Goal: Use online tool/utility: Utilize a website feature to perform a specific function

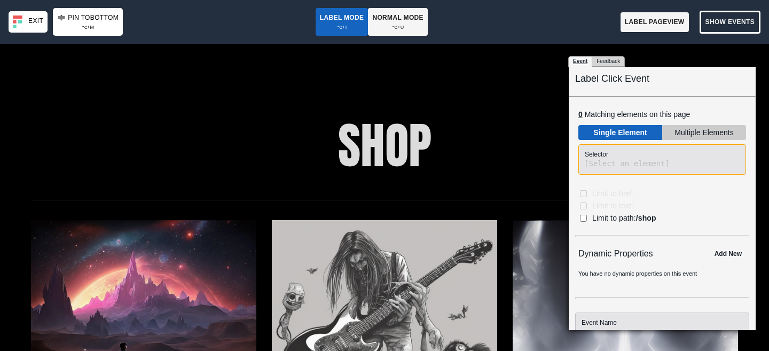
click at [583, 218] on input "Limit to path: /shop" at bounding box center [583, 218] width 7 height 7
checkbox input "true"
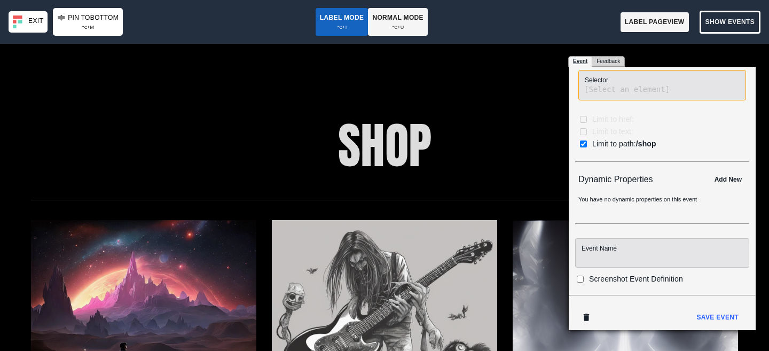
scroll to position [80, 0]
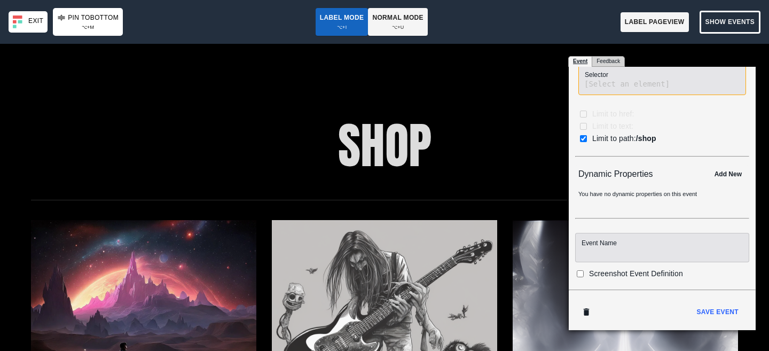
click at [578, 272] on input "Screenshot Event Definition" at bounding box center [580, 273] width 7 height 7
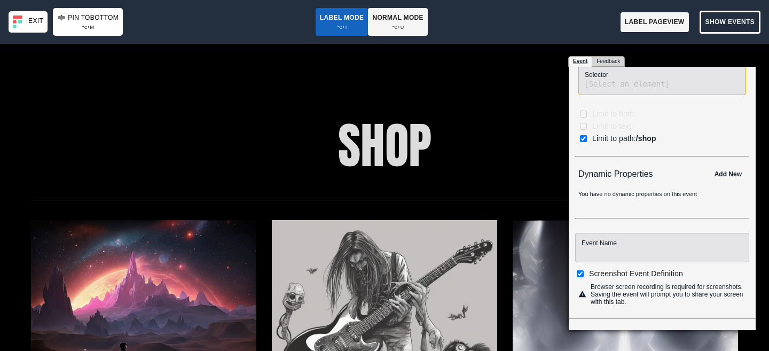
scroll to position [108, 0]
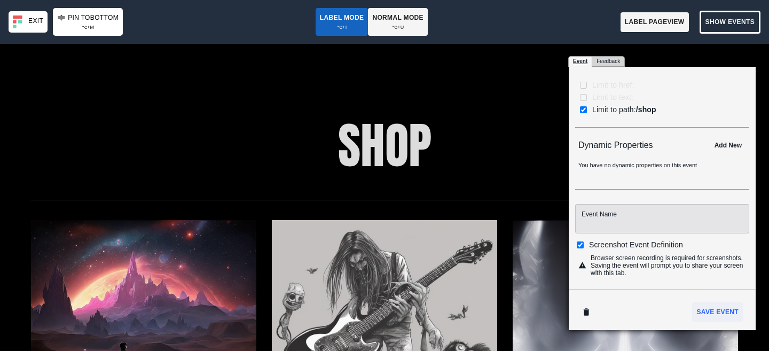
click at [710, 308] on b "Save Event" at bounding box center [717, 312] width 42 height 11
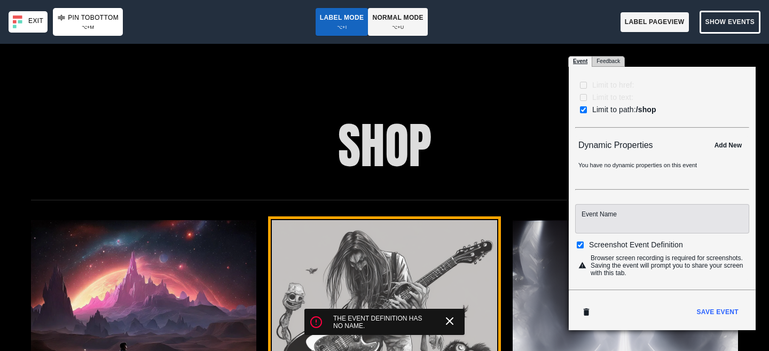
click at [452, 324] on icon at bounding box center [449, 321] width 13 height 13
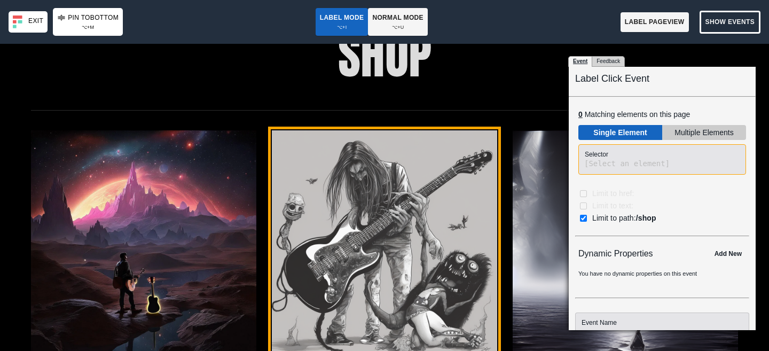
scroll to position [93, 0]
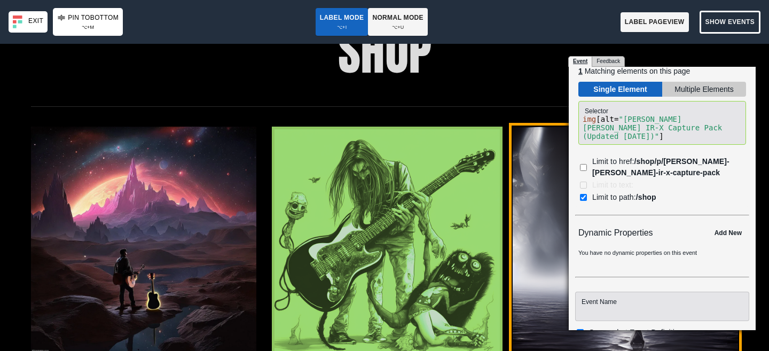
scroll to position [123, 0]
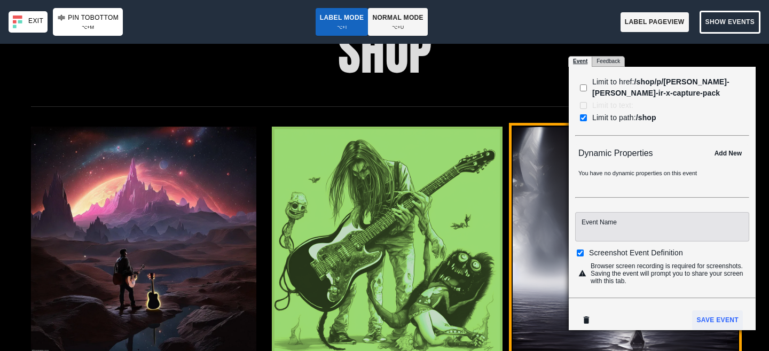
click at [734, 315] on b "Save Event" at bounding box center [717, 320] width 42 height 11
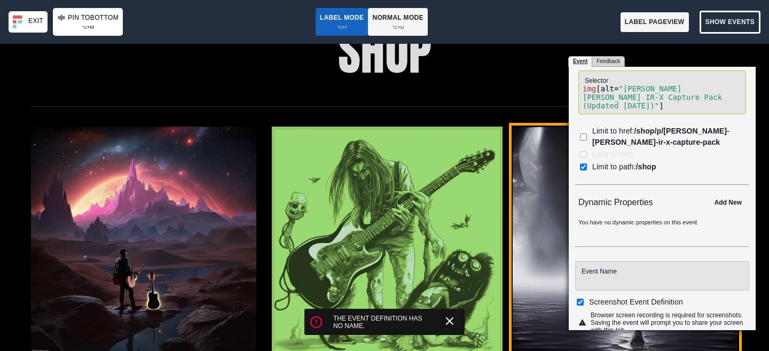
scroll to position [0, 0]
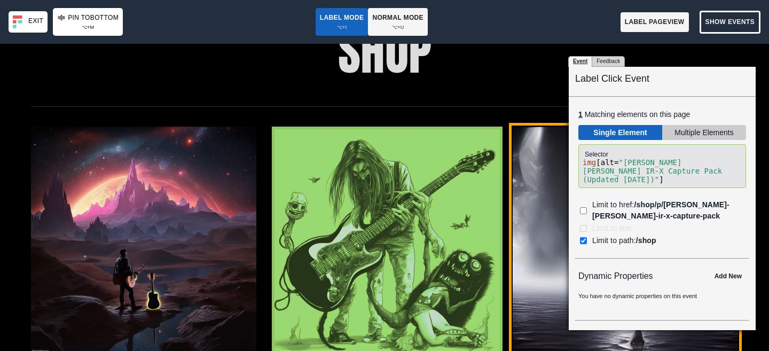
click at [582, 207] on input "Limit to href: /shop/p/tonex-friedman-ir-x-capture-pack" at bounding box center [583, 210] width 7 height 7
checkbox input "true"
click at [585, 237] on input "Limit to path: /shop" at bounding box center [583, 240] width 7 height 7
checkbox input "false"
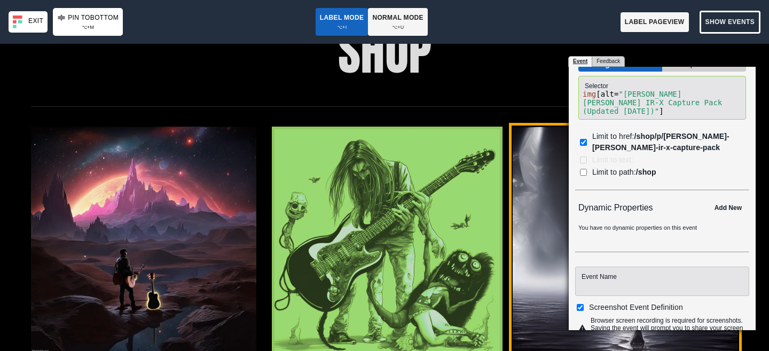
scroll to position [123, 0]
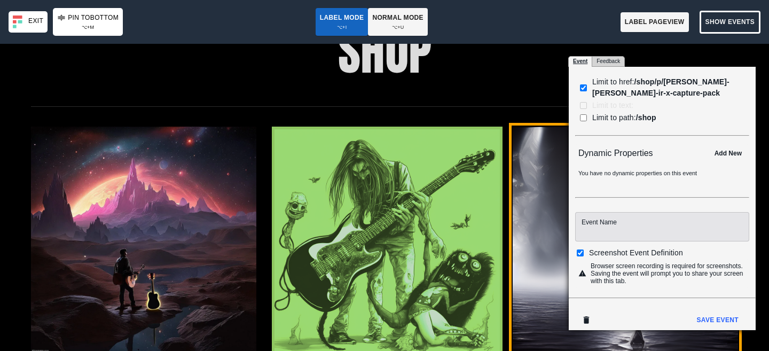
click at [579, 249] on input "Screenshot Event Definition" at bounding box center [580, 252] width 7 height 7
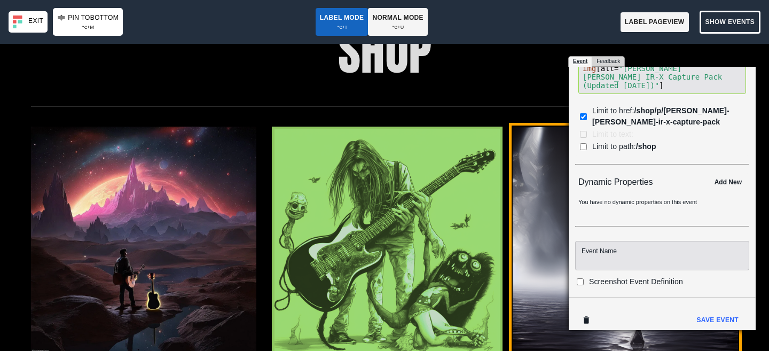
click at [607, 254] on input at bounding box center [662, 255] width 174 height 29
type input "Tonex Purchase."
click at [707, 310] on div "Save Event" at bounding box center [717, 320] width 51 height 20
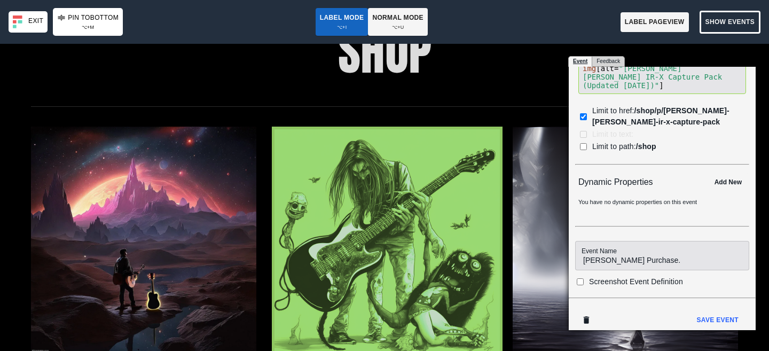
scroll to position [0, 0]
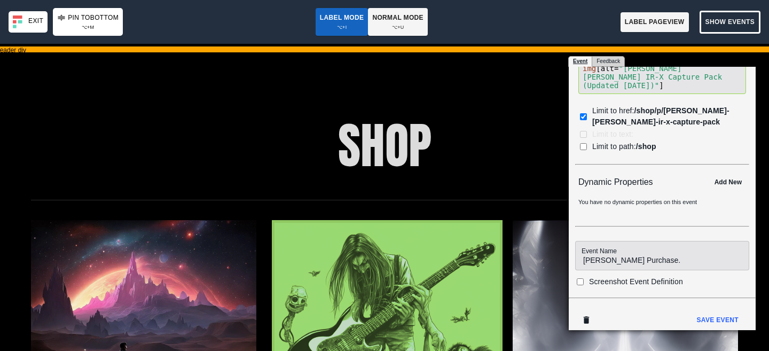
click at [29, 25] on span "Exit" at bounding box center [35, 21] width 15 height 13
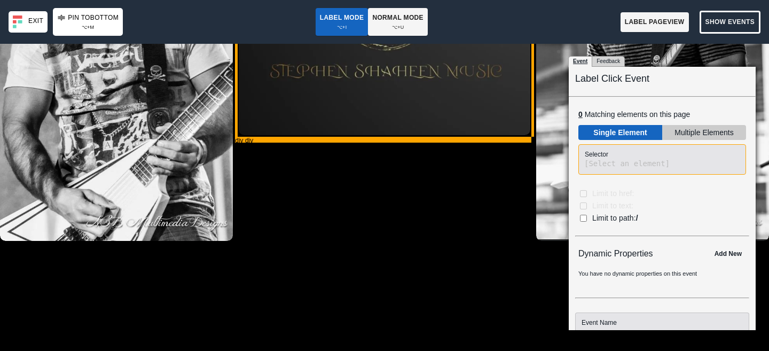
scroll to position [265, 0]
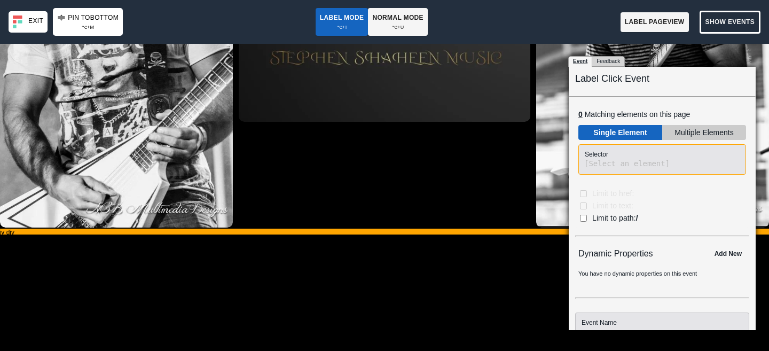
click at [699, 132] on div "Multiple Elements" at bounding box center [704, 132] width 84 height 15
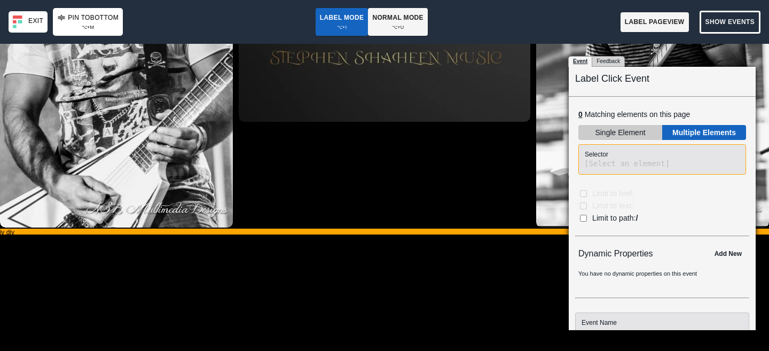
scroll to position [0, 0]
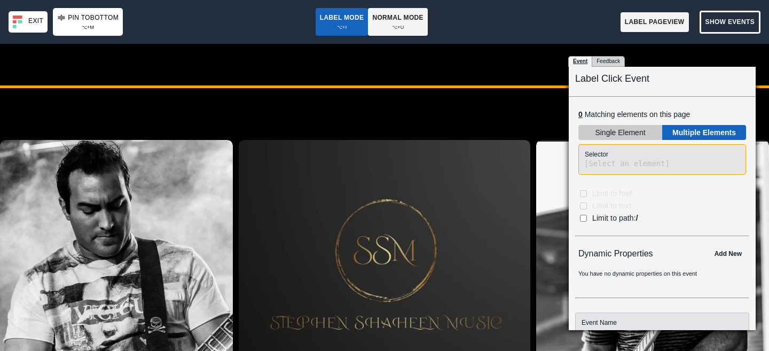
click at [584, 219] on input "Limit to path: /" at bounding box center [583, 218] width 7 height 7
click at [587, 218] on label "Limit to path: /" at bounding box center [654, 218] width 165 height 12
checkbox input "false"
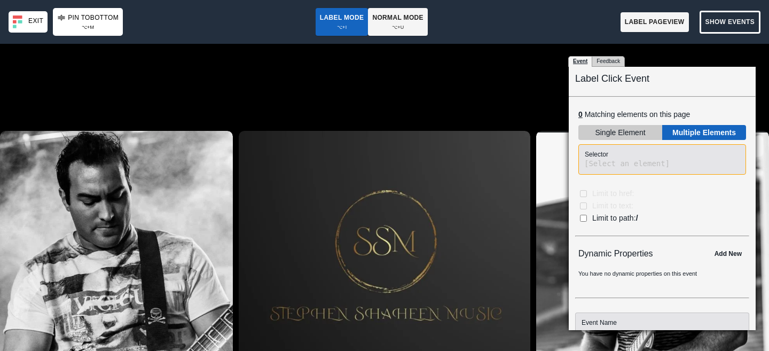
scroll to position [10, 0]
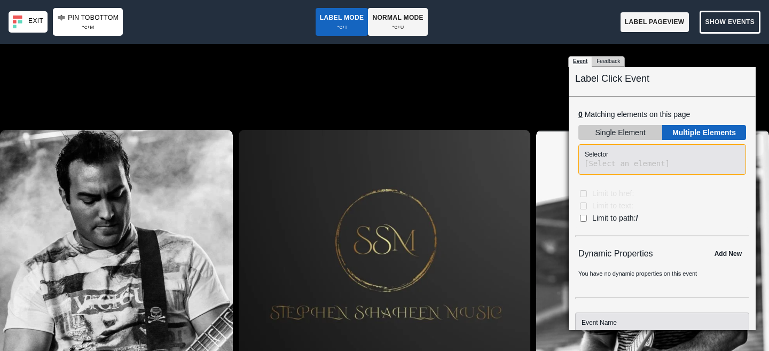
click at [654, 21] on b "LABEL PAGEVIEW" at bounding box center [655, 22] width 60 height 11
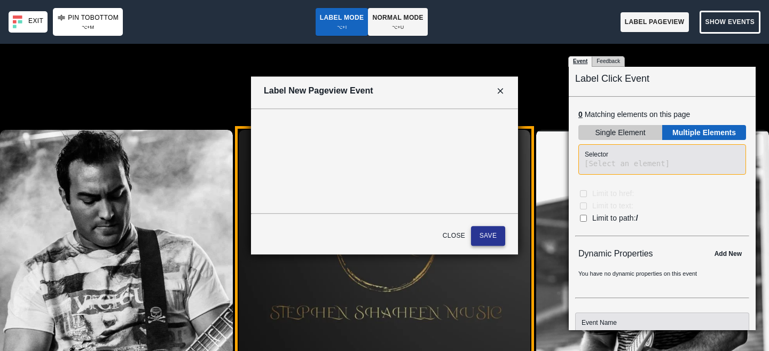
click at [494, 240] on div "Save" at bounding box center [488, 236] width 34 height 20
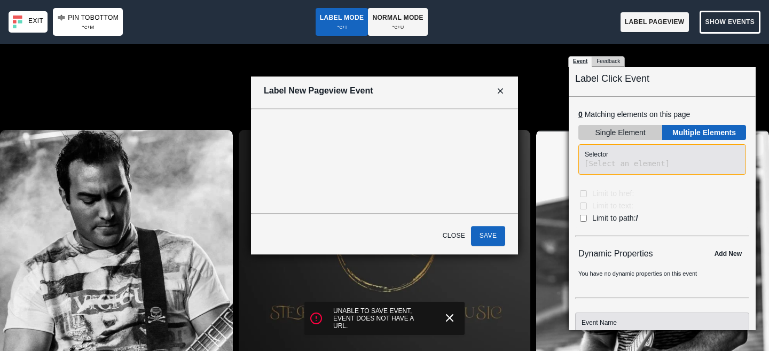
click at [97, 25] on div "Pin to bottom ⌥ +m" at bounding box center [88, 22] width 70 height 28
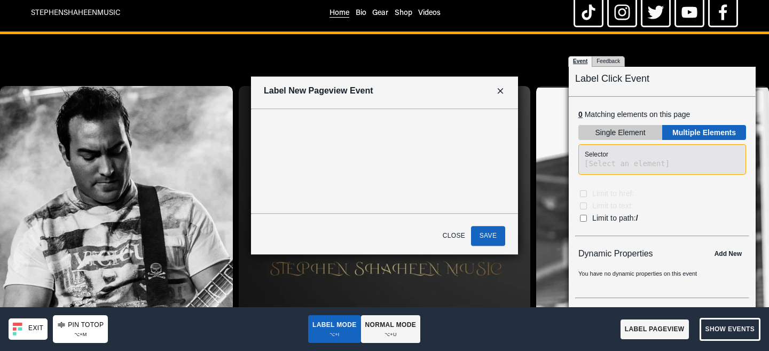
click at [498, 91] on icon at bounding box center [501, 91] width 10 height 10
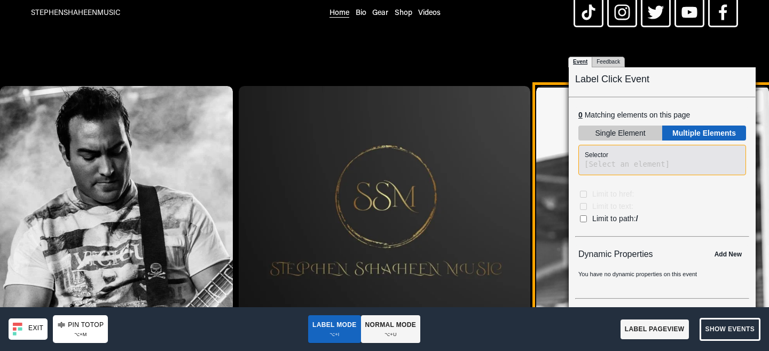
click at [614, 134] on div "Single Element" at bounding box center [620, 132] width 84 height 15
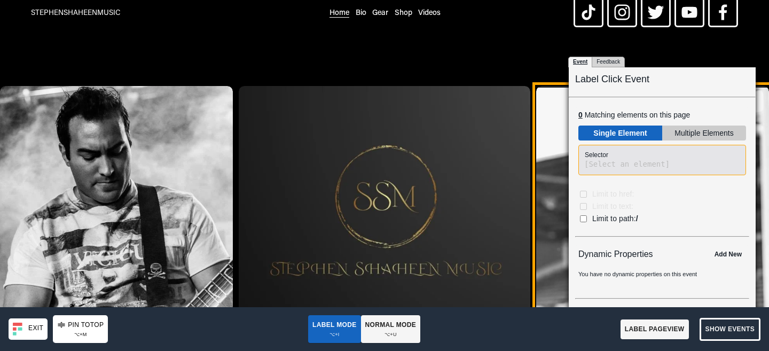
scroll to position [80, 0]
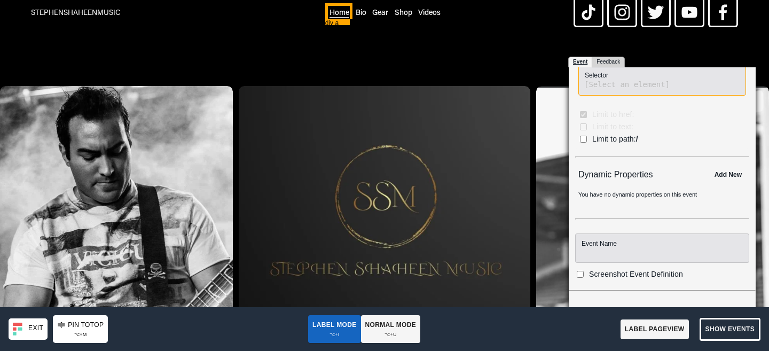
checkbox input "true"
click at [333, 11] on link "Home" at bounding box center [339, 12] width 20 height 11
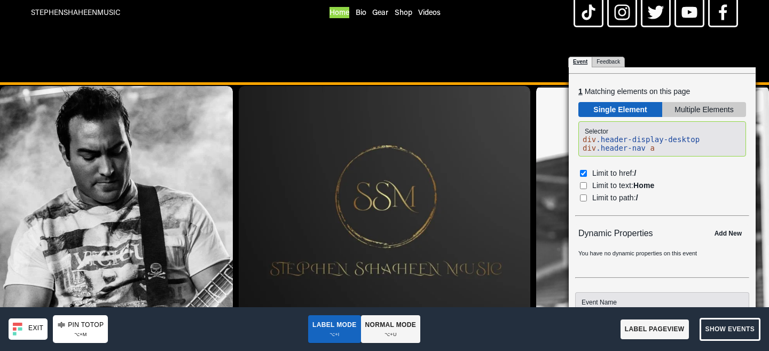
scroll to position [0, 0]
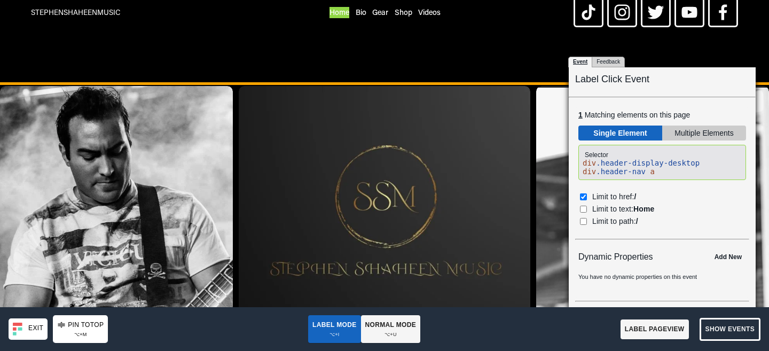
click at [585, 208] on input "Limit to text: Home" at bounding box center [583, 209] width 7 height 7
checkbox input "true"
click at [586, 198] on input "Limit to href: /" at bounding box center [583, 196] width 7 height 7
checkbox input "false"
click at [588, 212] on label "Limit to text: Home" at bounding box center [654, 209] width 165 height 12
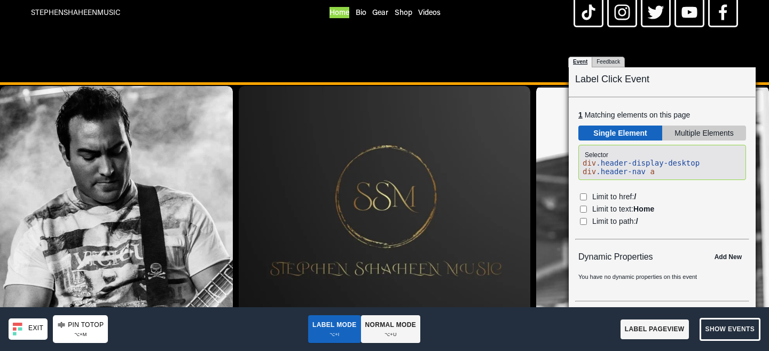
checkbox input "false"
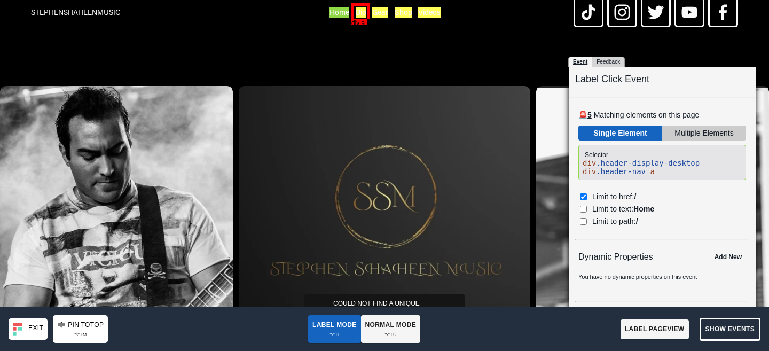
checkbox input "true"
click at [360, 13] on link "Bio" at bounding box center [361, 12] width 11 height 11
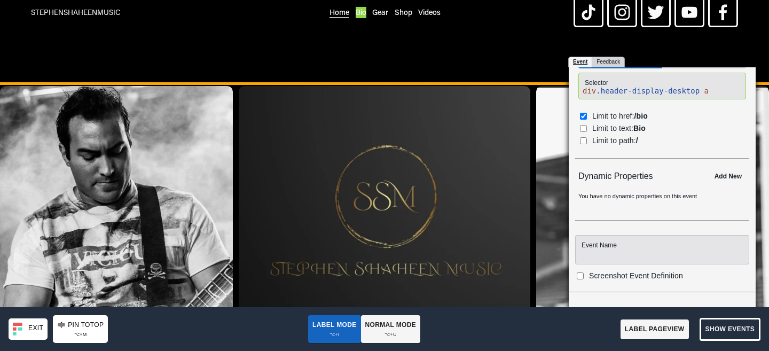
scroll to position [74, 0]
click at [615, 253] on input at bounding box center [662, 247] width 174 height 29
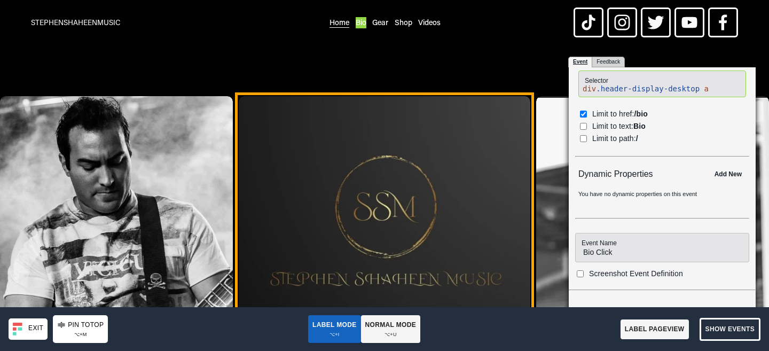
type input "Bio Click"
click at [93, 325] on div "Pin to top" at bounding box center [80, 324] width 46 height 11
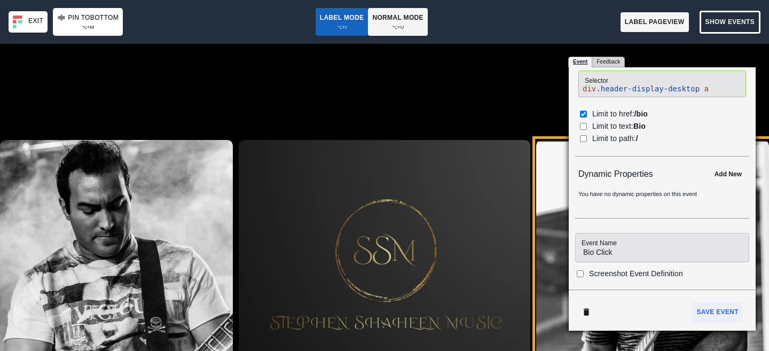
click at [736, 309] on b "Save Event" at bounding box center [717, 312] width 42 height 11
click at [37, 21] on span "Exit" at bounding box center [35, 21] width 15 height 13
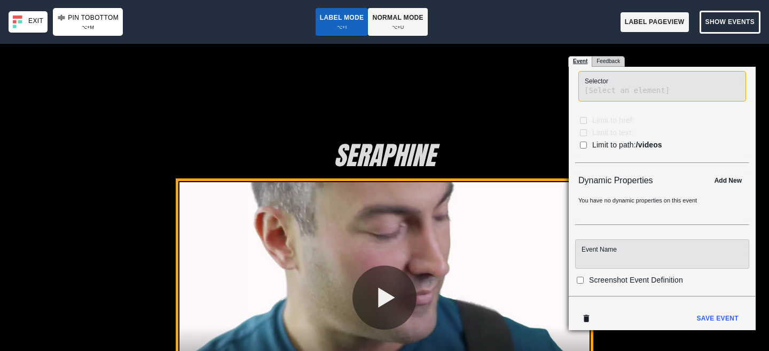
scroll to position [75, 0]
click at [583, 140] on input "Limit to path: /videos" at bounding box center [583, 143] width 7 height 7
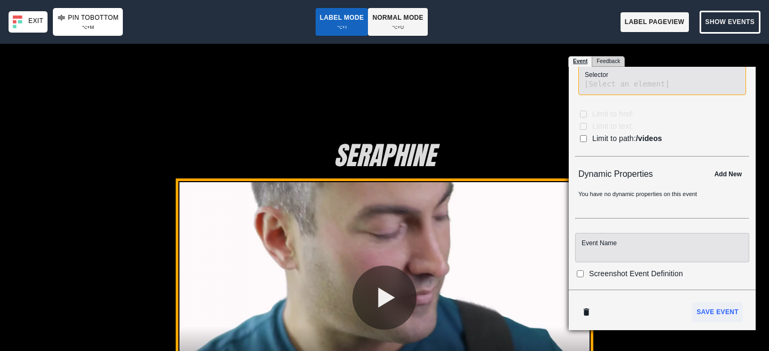
click at [727, 309] on b "Save Event" at bounding box center [717, 312] width 42 height 11
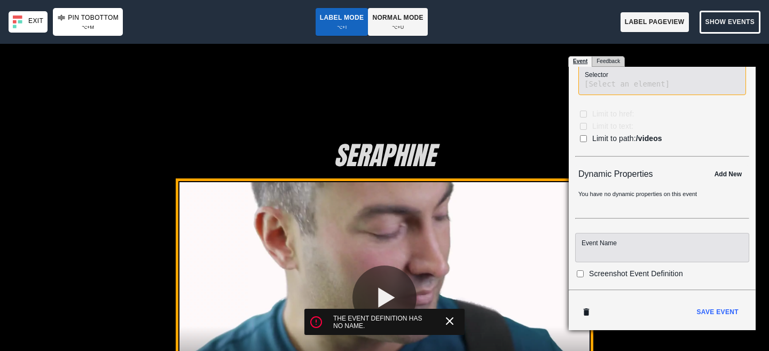
click at [621, 252] on input at bounding box center [662, 247] width 174 height 29
click at [608, 241] on input at bounding box center [662, 247] width 174 height 29
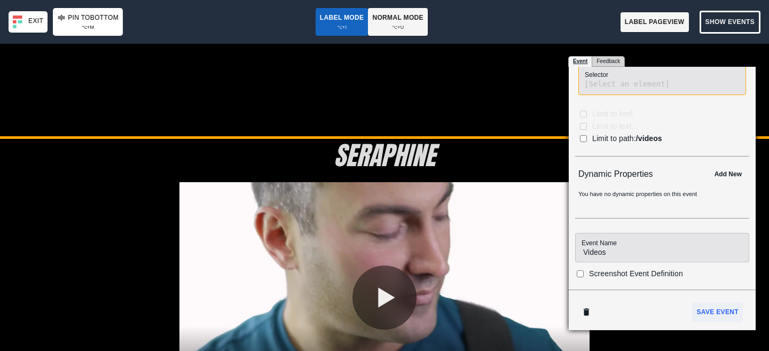
type input "Videos"
click at [725, 308] on b "Save Event" at bounding box center [717, 312] width 42 height 11
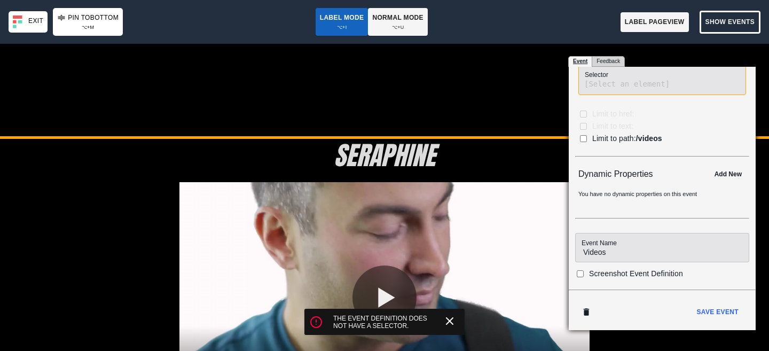
scroll to position [0, 0]
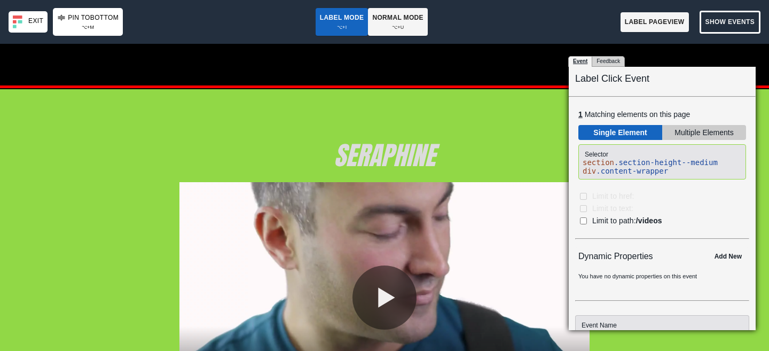
scroll to position [83, 0]
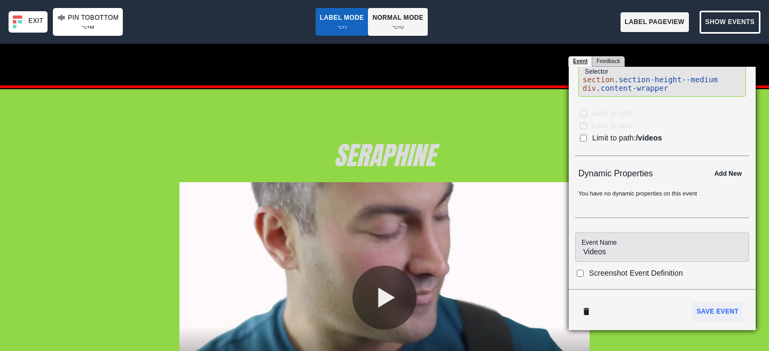
click at [718, 317] on b "Save Event" at bounding box center [717, 311] width 42 height 11
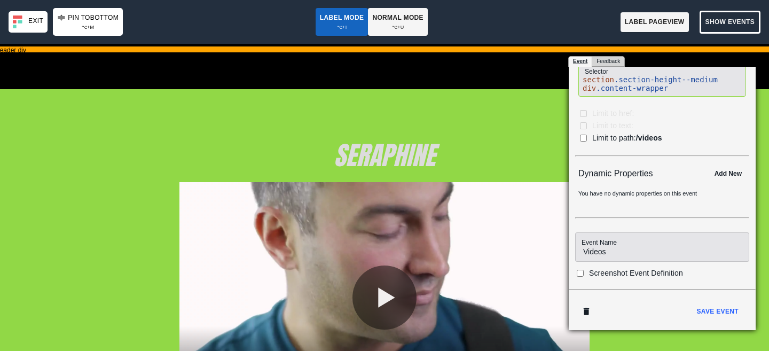
click at [30, 20] on span "Exit" at bounding box center [35, 21] width 15 height 13
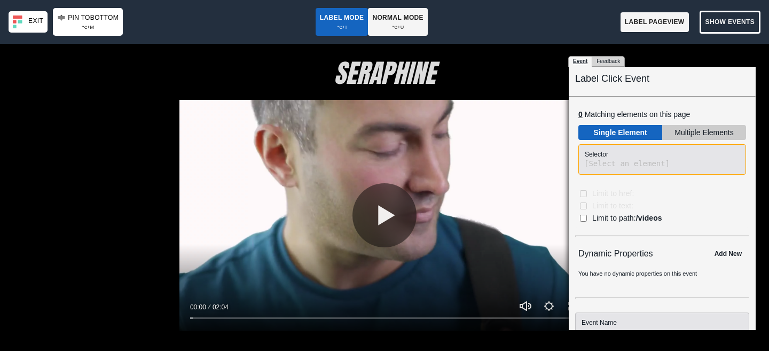
scroll to position [83, 0]
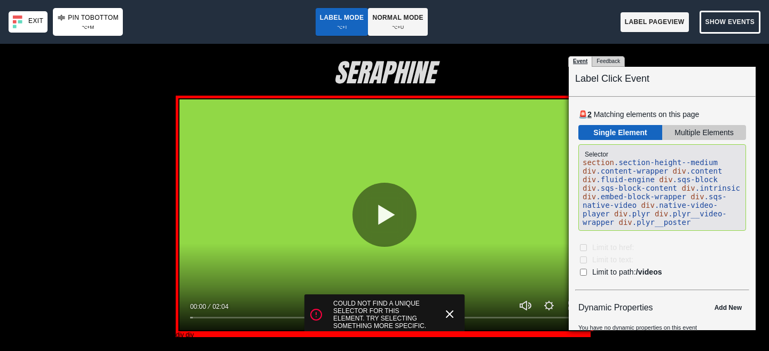
click at [694, 132] on div "Multiple Elements" at bounding box center [704, 132] width 84 height 15
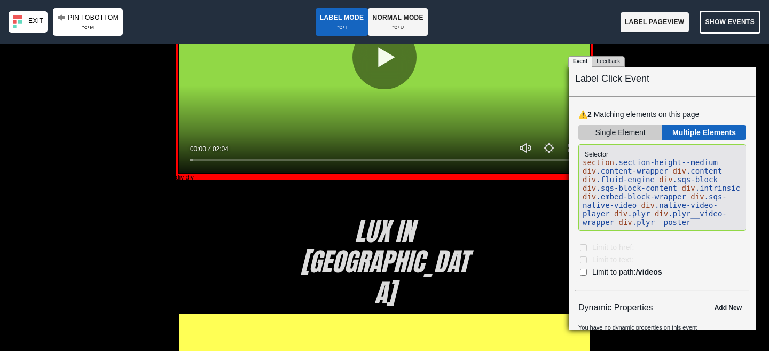
scroll to position [245, 0]
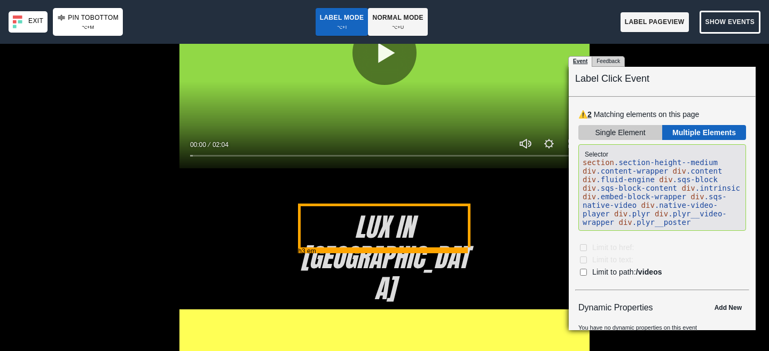
click at [585, 275] on input "Limit to path: /videos" at bounding box center [583, 272] width 7 height 7
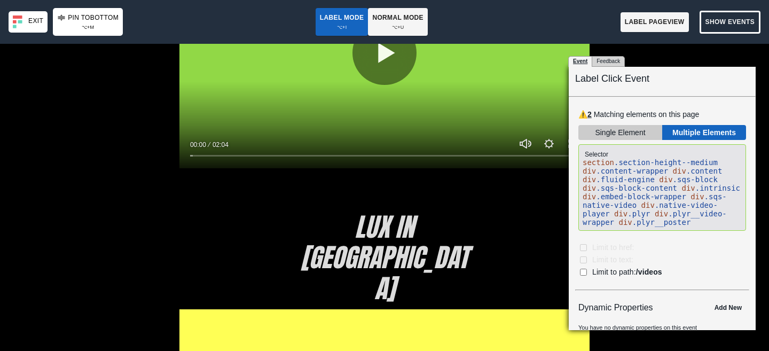
click at [586, 275] on input "Limit to path: /videos" at bounding box center [583, 272] width 7 height 7
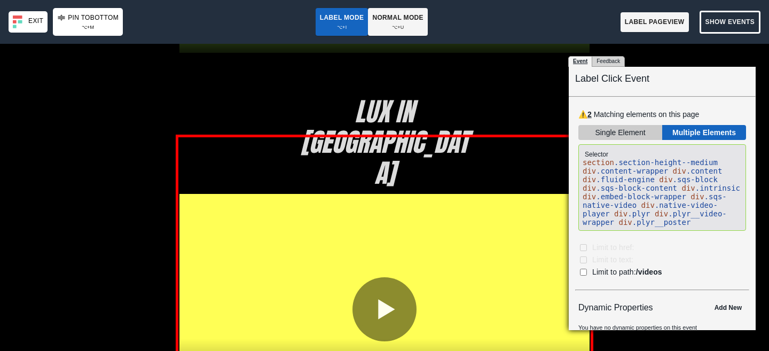
scroll to position [361, 0]
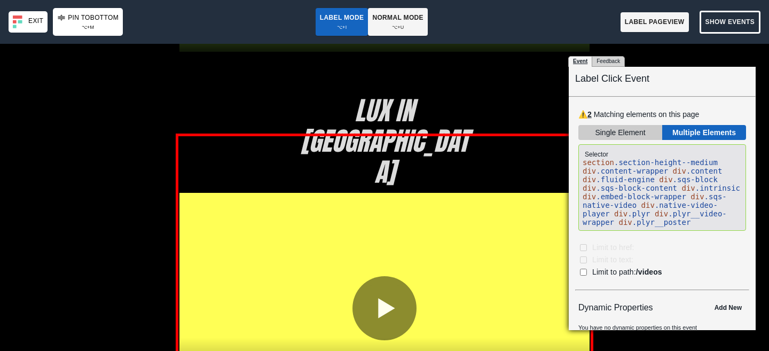
click at [438, 232] on div at bounding box center [384, 308] width 410 height 231
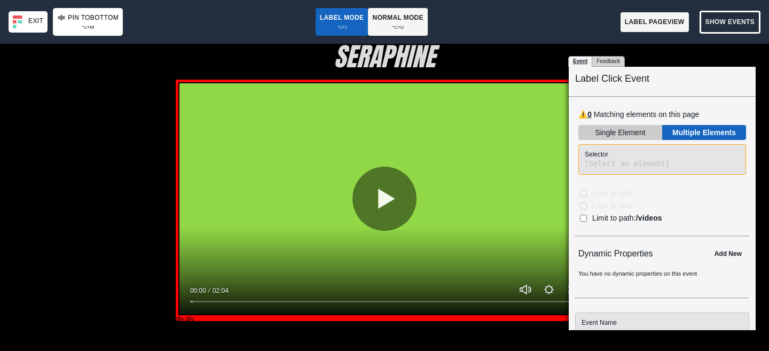
scroll to position [0, 0]
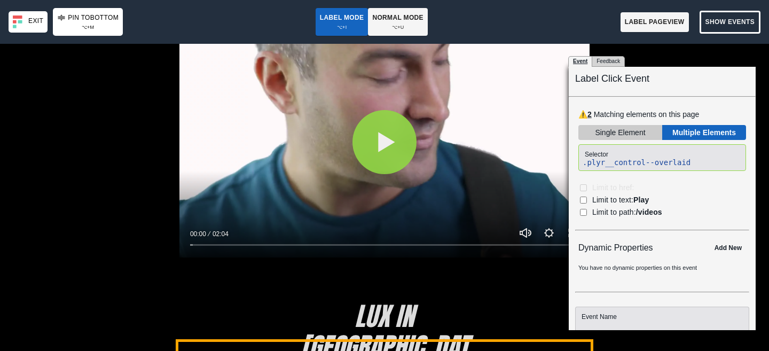
scroll to position [75, 0]
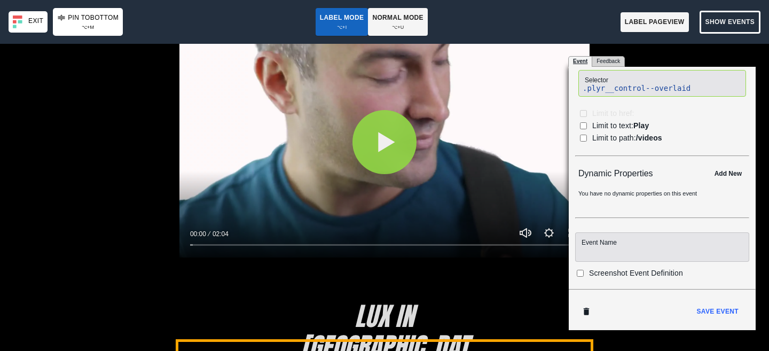
click at [637, 248] on input at bounding box center [662, 246] width 174 height 29
type input "Play Videos"
click at [720, 311] on b "Save Event" at bounding box center [717, 311] width 42 height 11
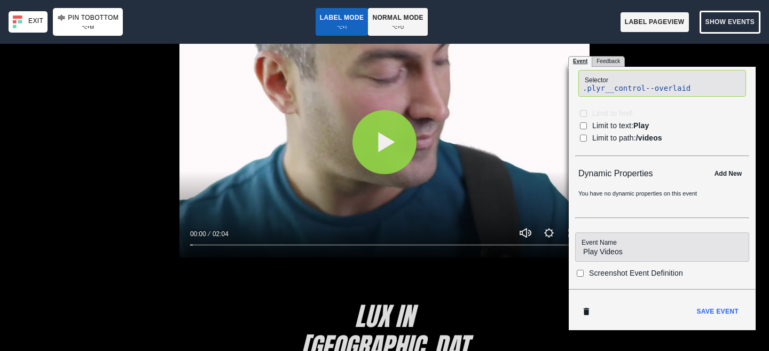
click at [24, 28] on div "Exit" at bounding box center [28, 21] width 39 height 21
